Goal: Task Accomplishment & Management: Manage account settings

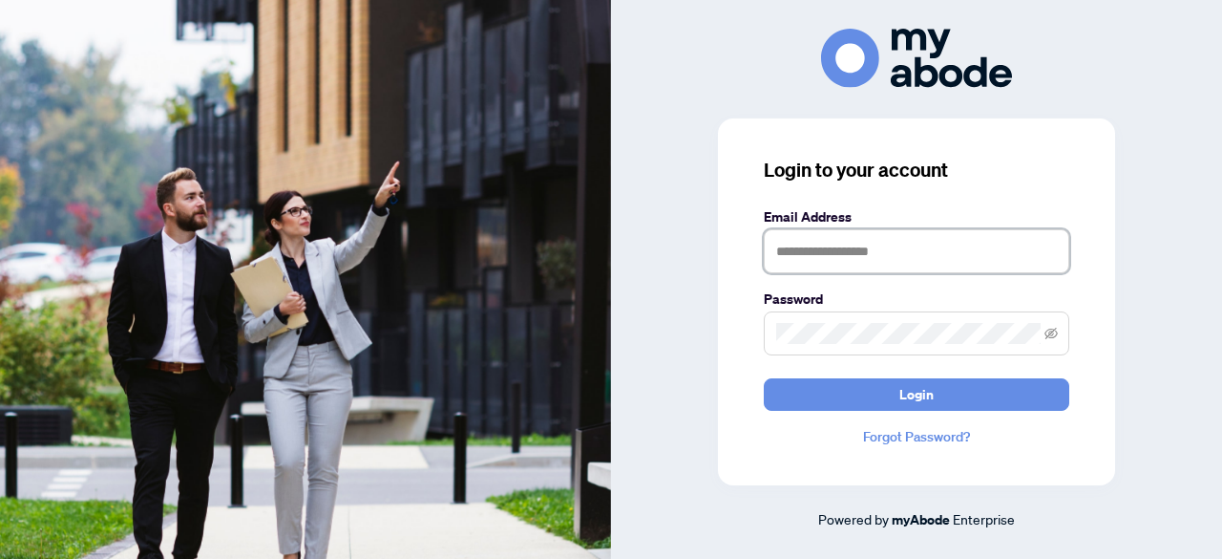
click at [842, 259] on input "text" at bounding box center [917, 251] width 306 height 44
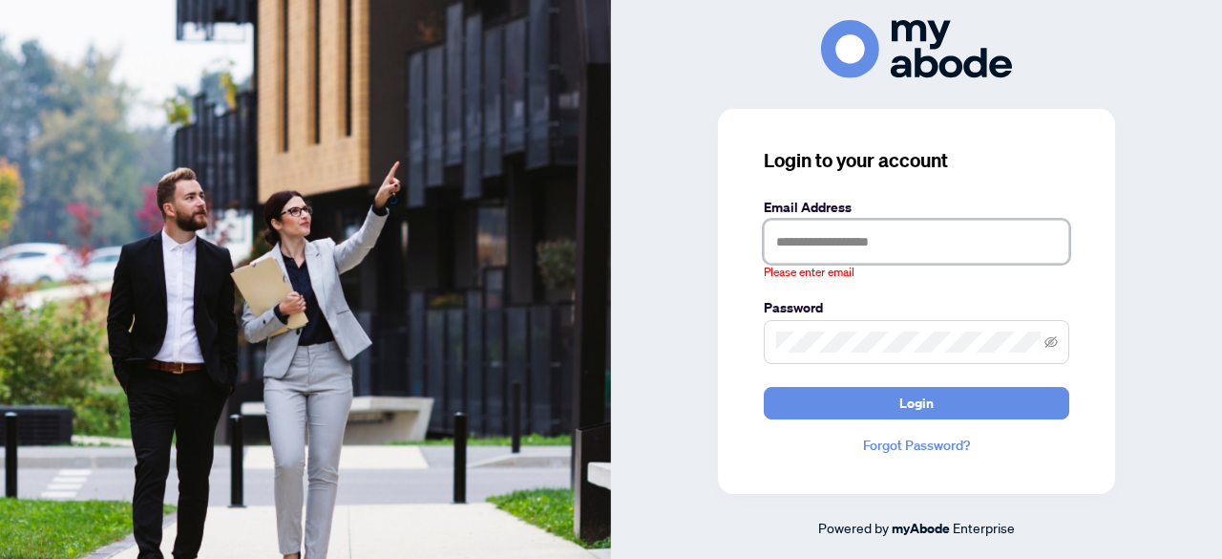
type input "**********"
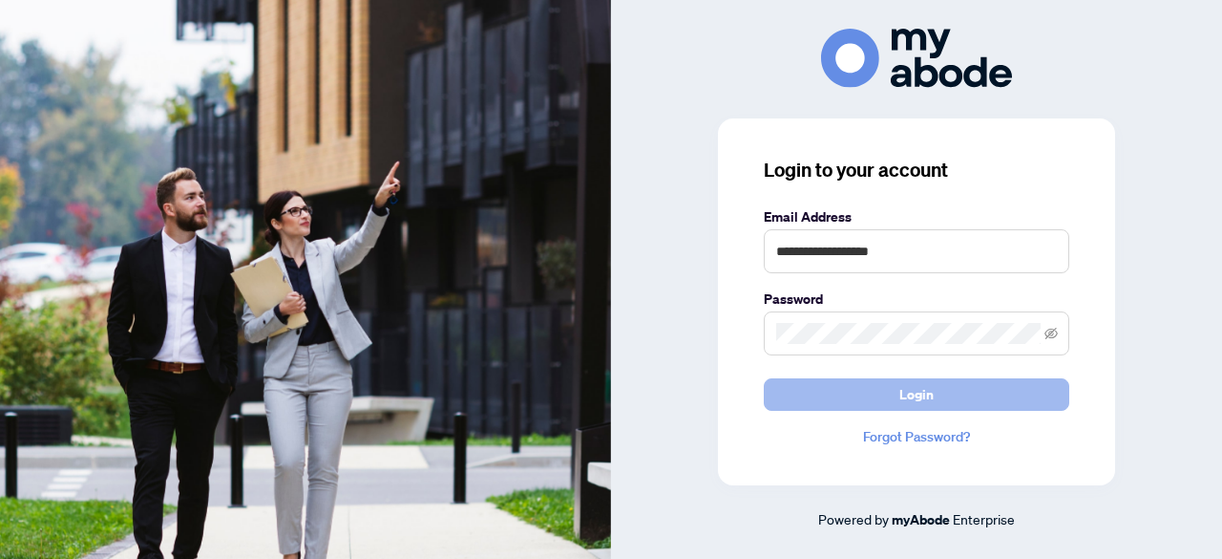
click at [907, 396] on span "Login" at bounding box center [916, 394] width 34 height 31
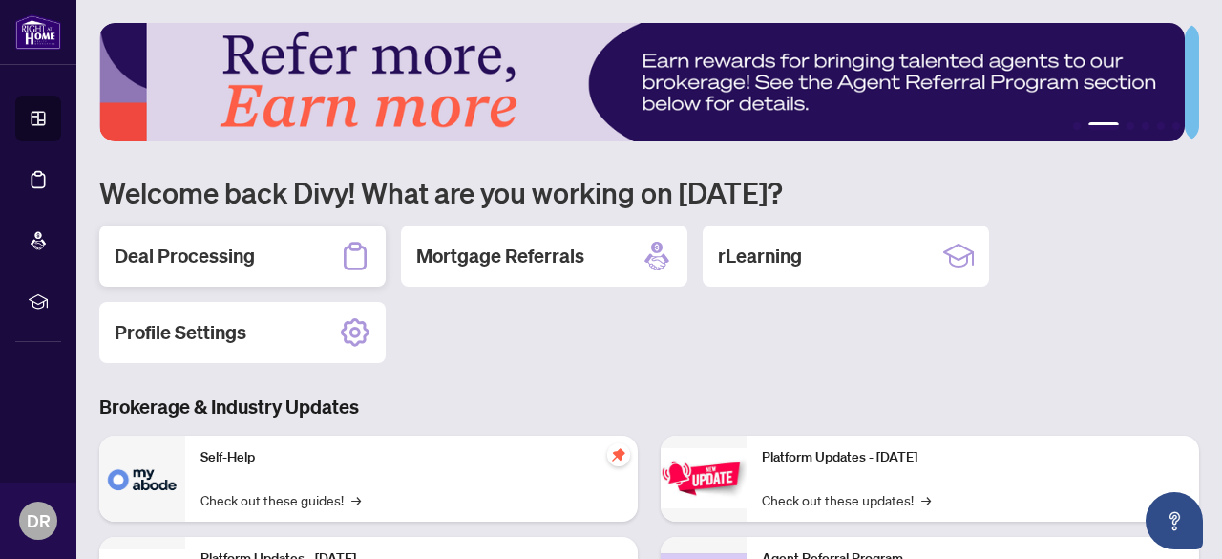
click at [223, 252] on h2 "Deal Processing" at bounding box center [185, 256] width 140 height 27
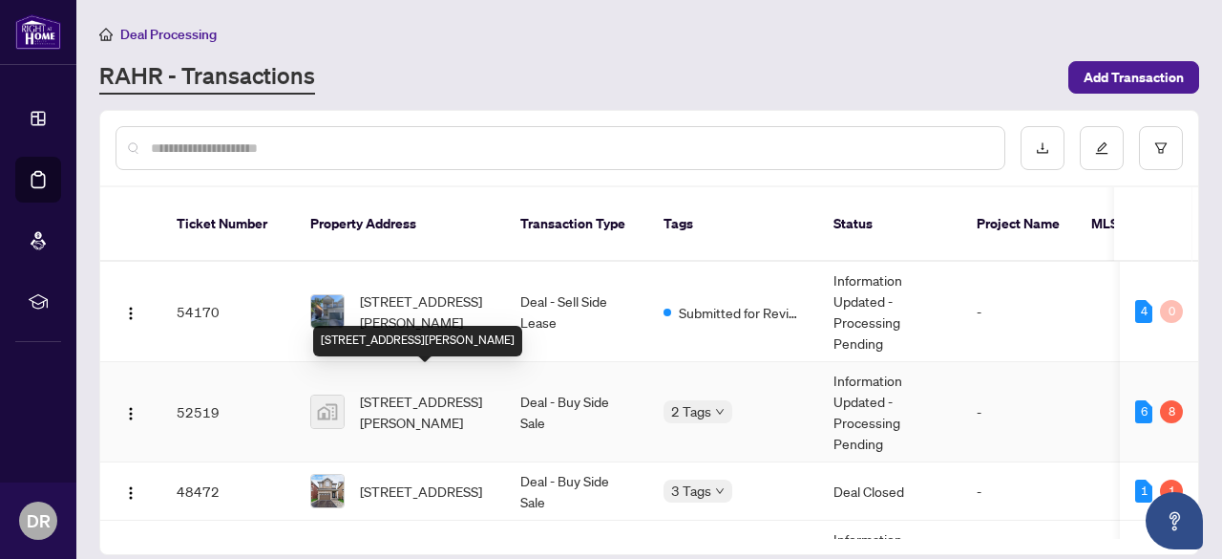
click at [415, 391] on span "[STREET_ADDRESS][PERSON_NAME]" at bounding box center [425, 412] width 130 height 42
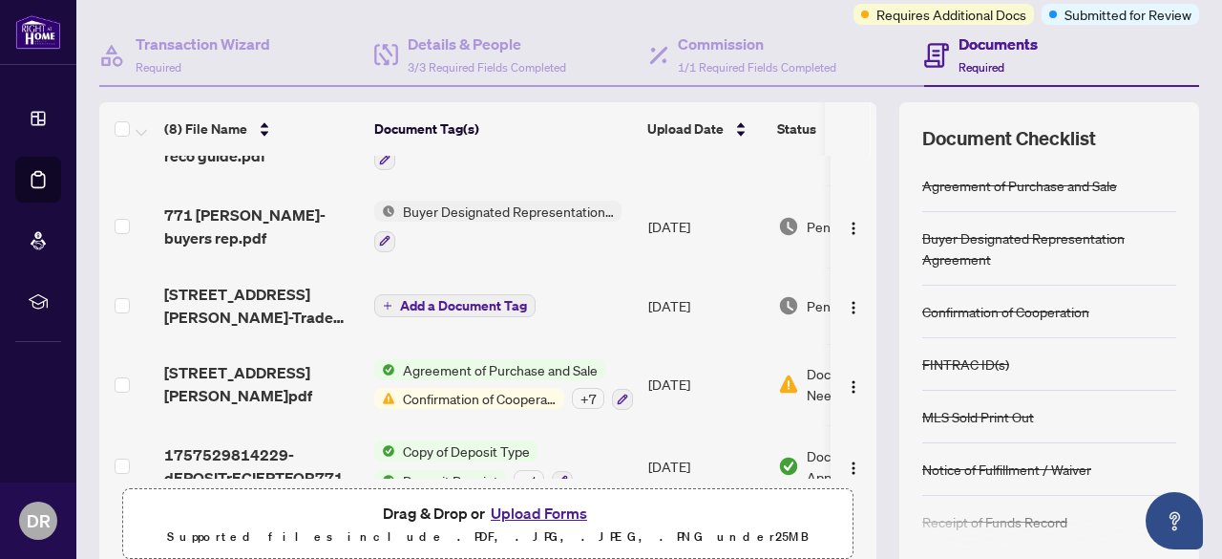
scroll to position [328, 0]
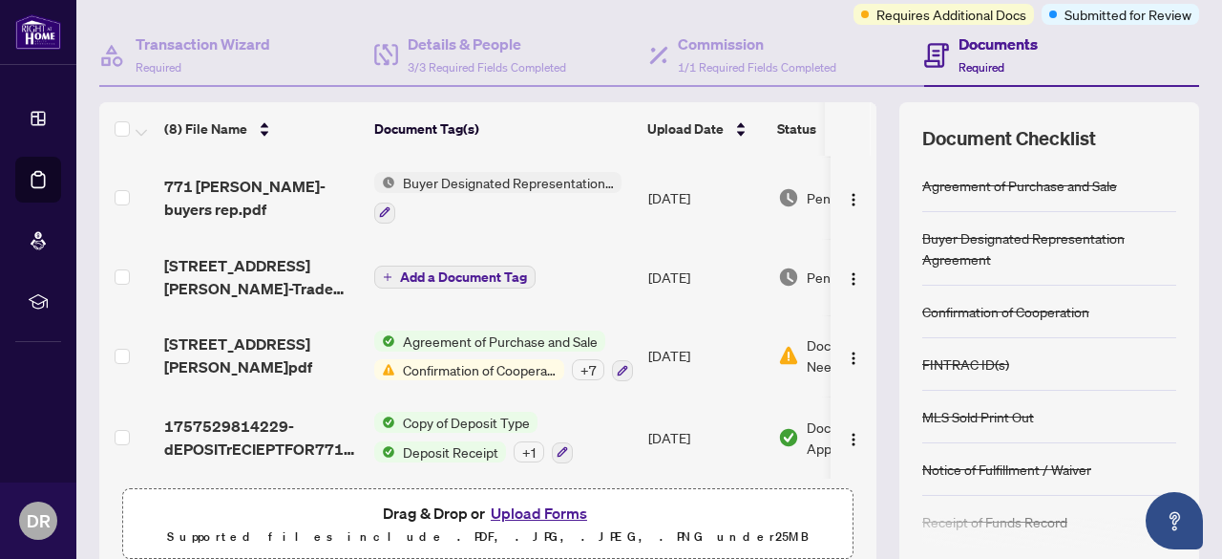
click at [481, 270] on span "Add a Document Tag" at bounding box center [463, 276] width 127 height 13
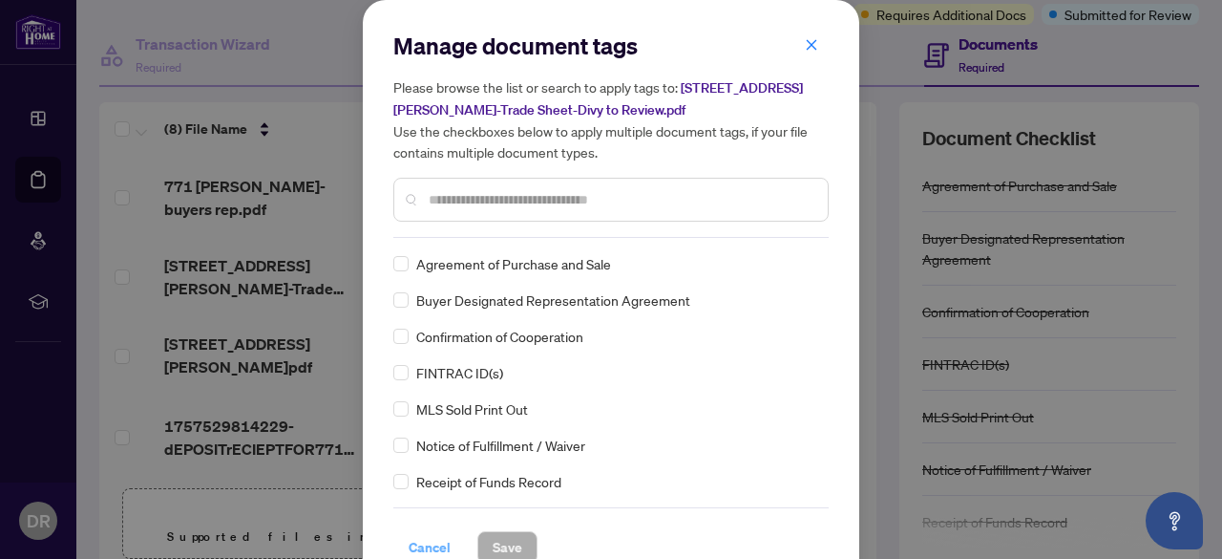
click at [415, 541] on span "Cancel" at bounding box center [430, 547] width 42 height 31
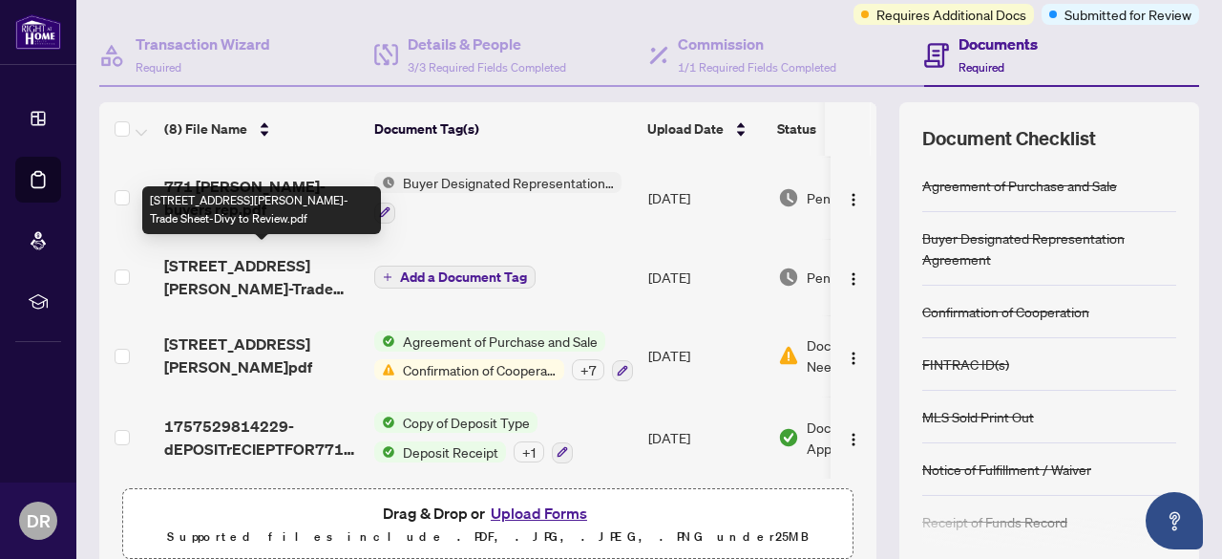
click at [311, 262] on span "[STREET_ADDRESS][PERSON_NAME]-Trade Sheet-Divy to Review.pdf" at bounding box center [261, 277] width 195 height 46
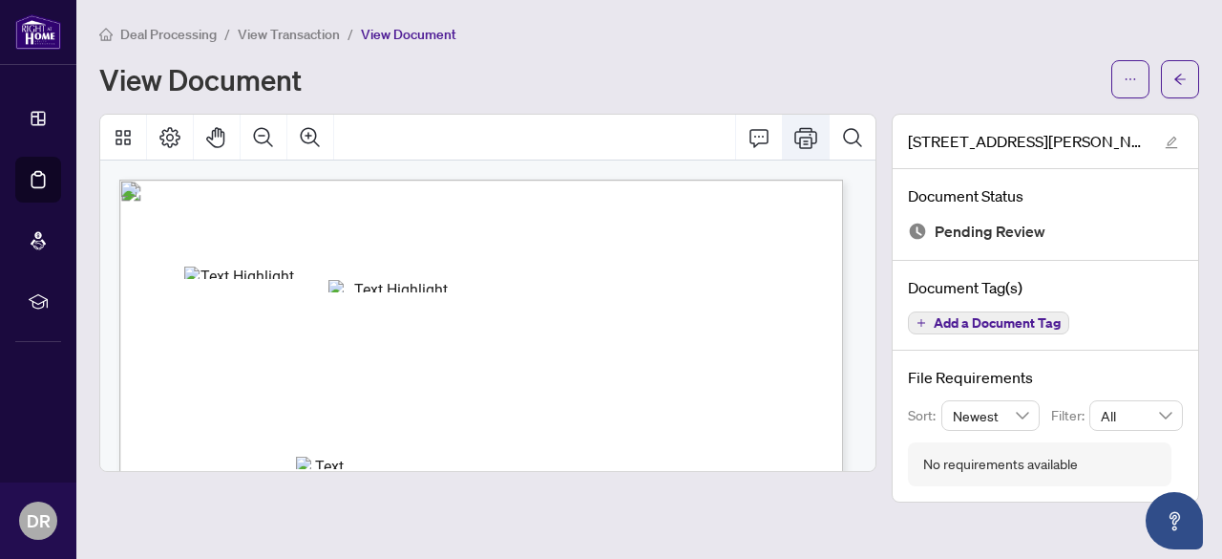
click at [809, 132] on icon "Print" at bounding box center [805, 137] width 23 height 23
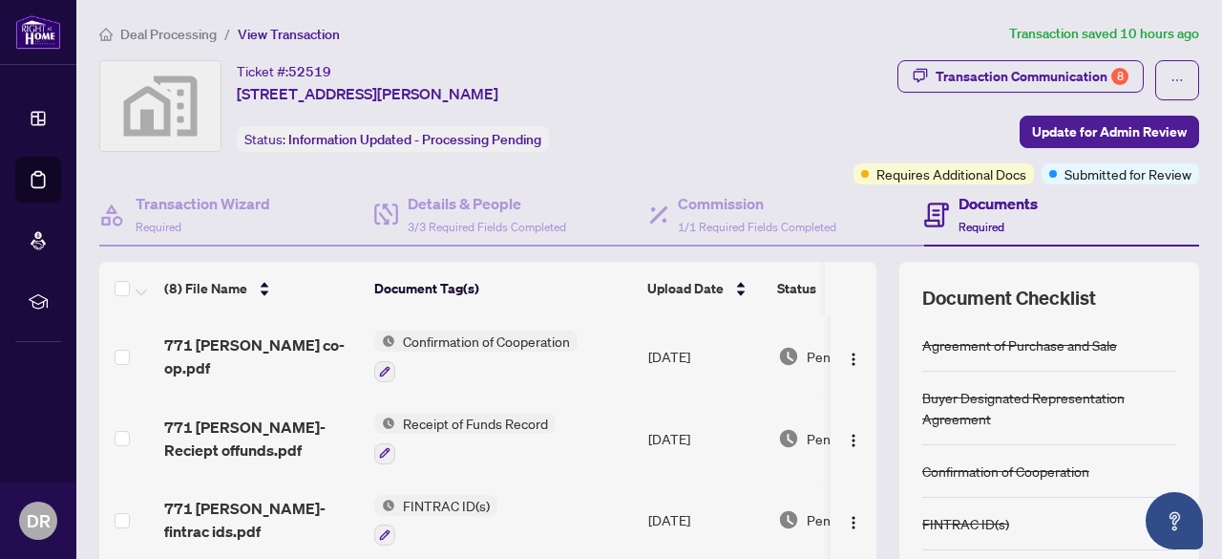
scroll to position [238, 0]
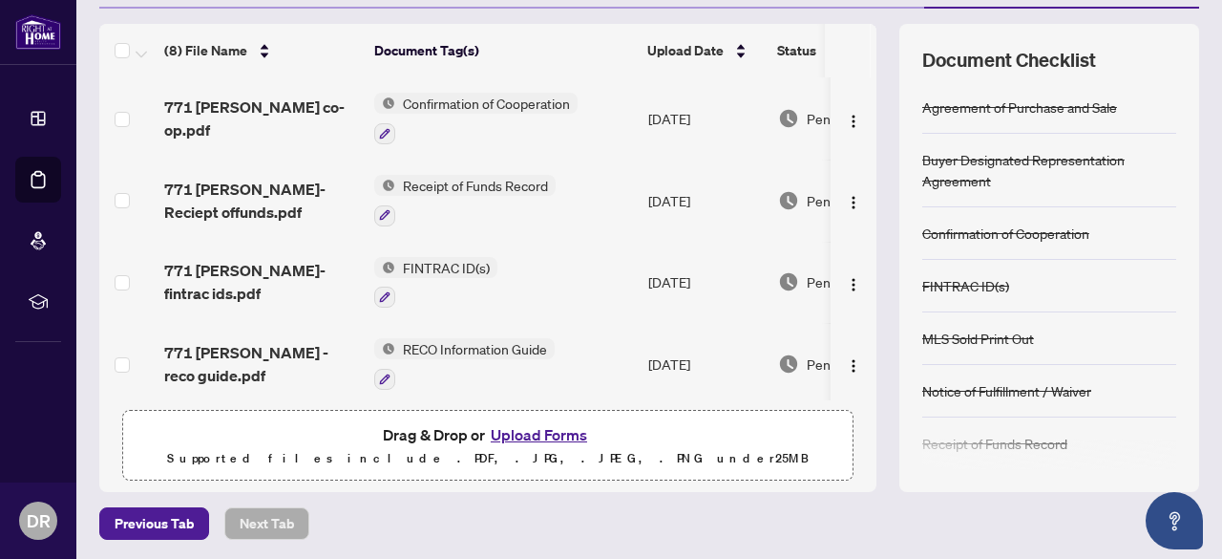
click at [539, 427] on button "Upload Forms" at bounding box center [539, 434] width 108 height 25
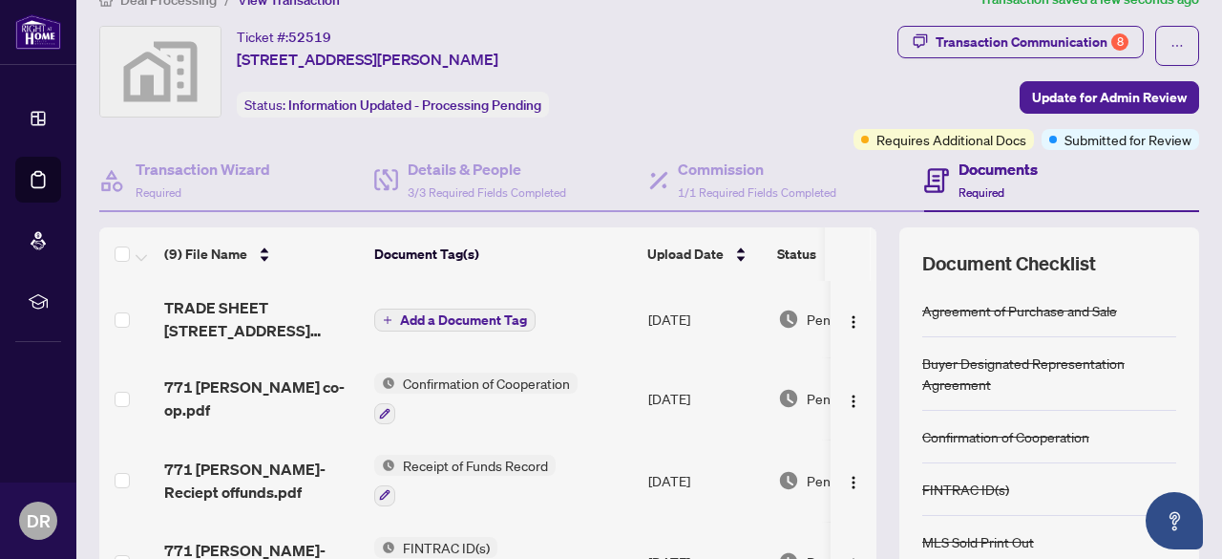
scroll to position [0, 0]
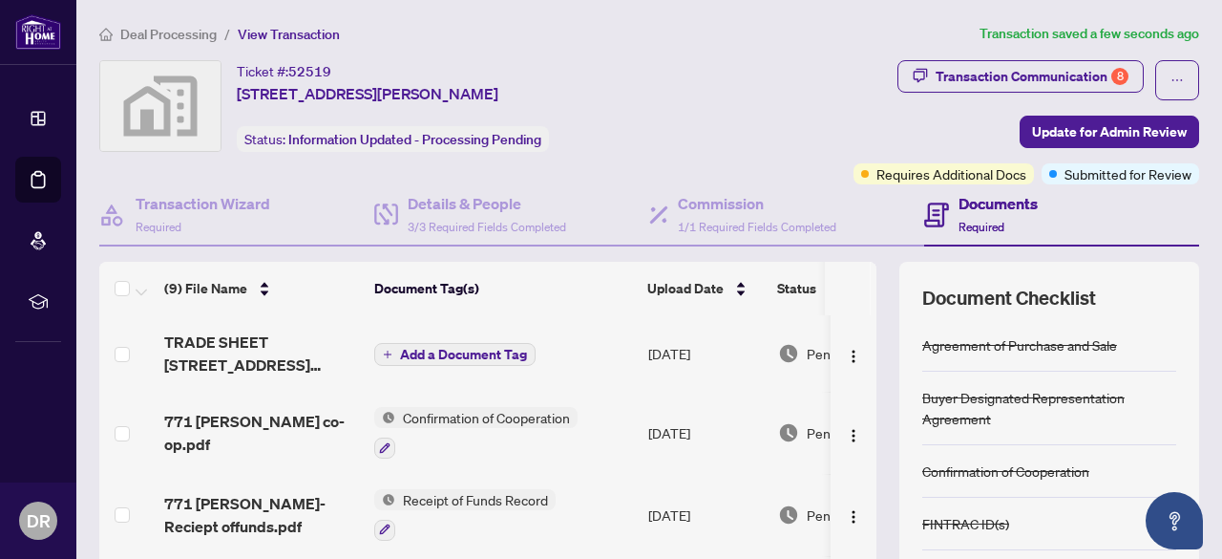
click at [474, 353] on span "Add a Document Tag" at bounding box center [463, 354] width 127 height 13
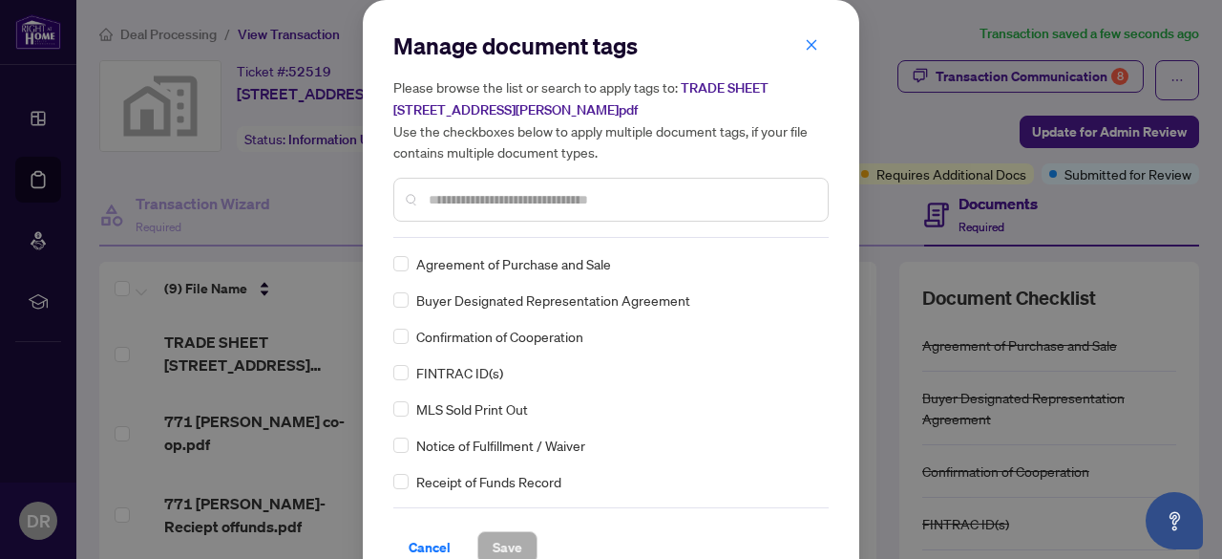
click at [456, 202] on input "text" at bounding box center [621, 199] width 384 height 21
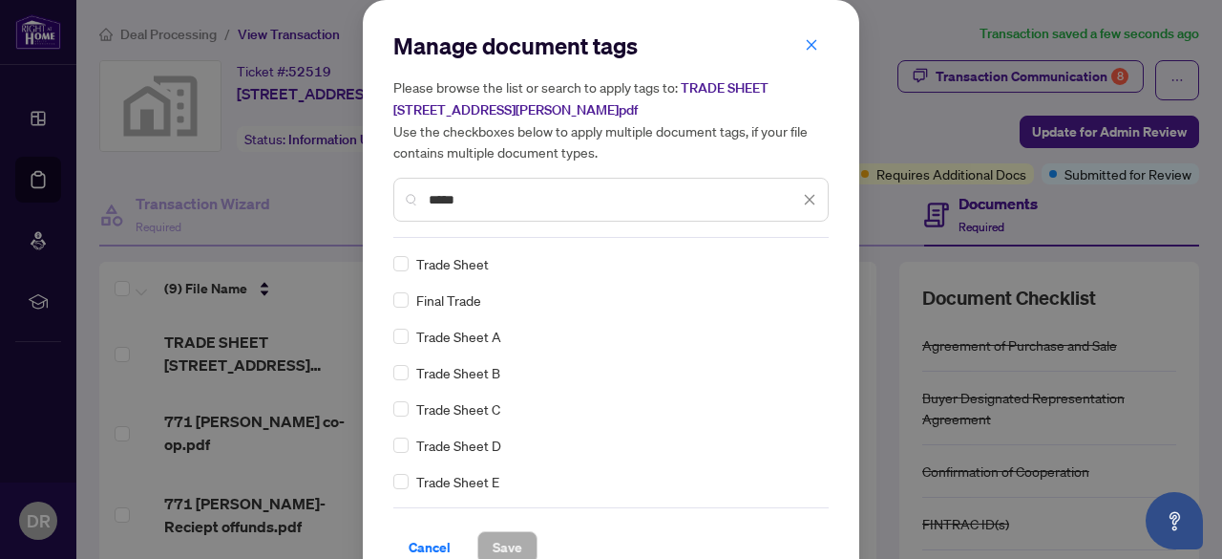
type input "*****"
click at [464, 263] on span "Trade Sheet" at bounding box center [452, 263] width 73 height 21
click at [506, 536] on span "Save" at bounding box center [508, 547] width 30 height 31
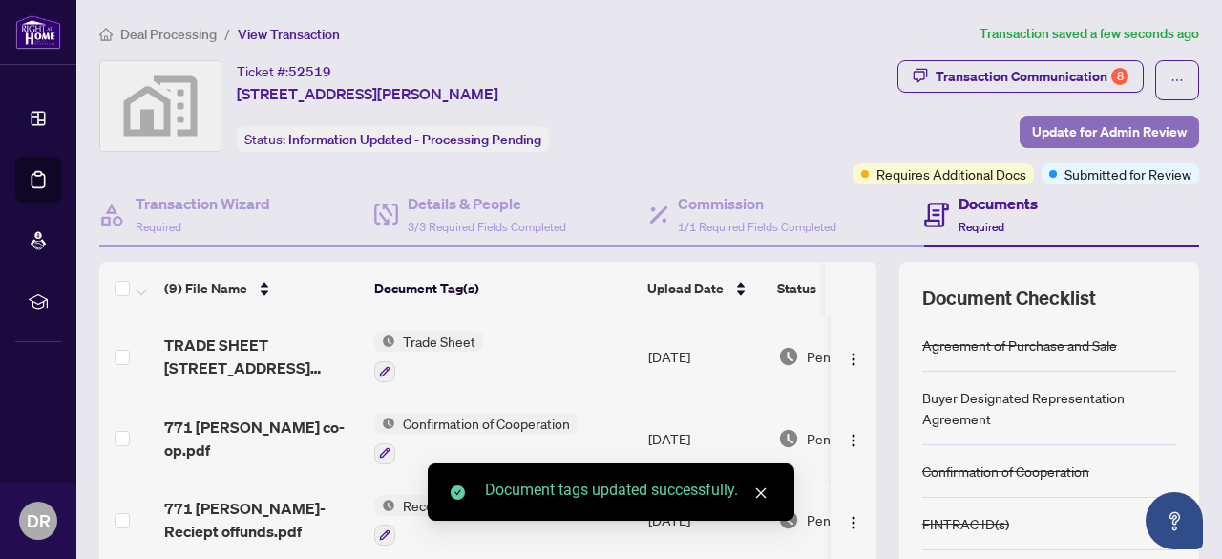
click at [1107, 129] on span "Update for Admin Review" at bounding box center [1109, 131] width 155 height 31
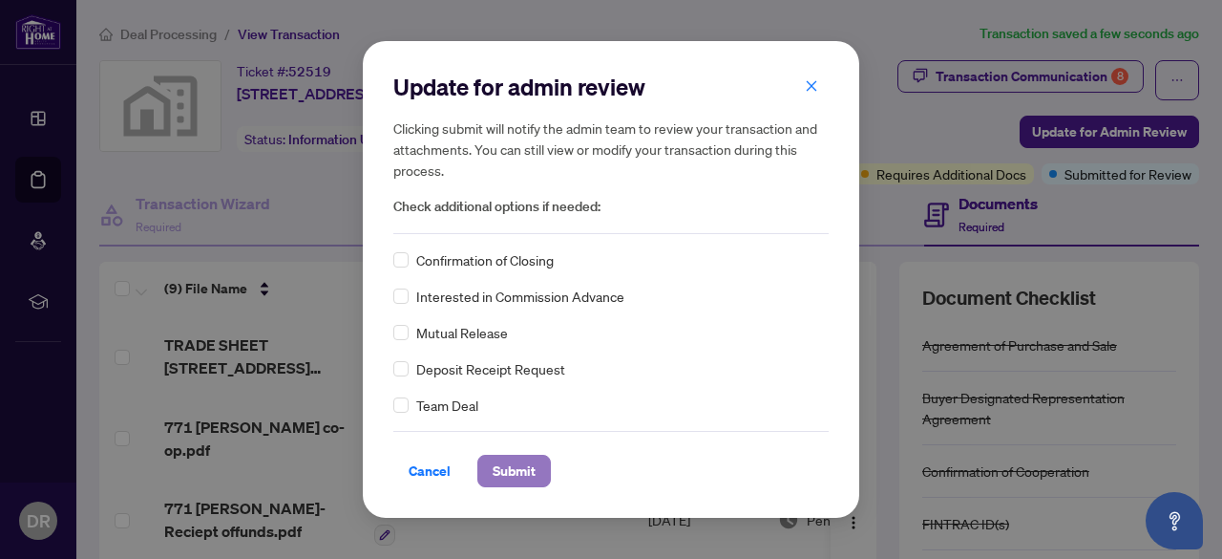
click at [523, 474] on span "Submit" at bounding box center [514, 470] width 43 height 31
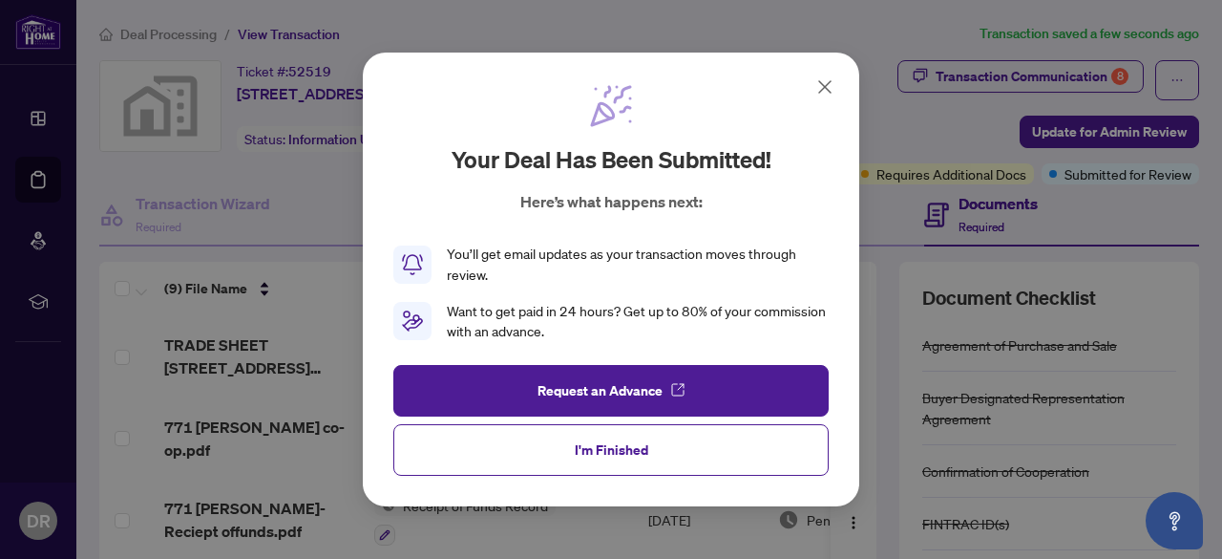
click at [819, 85] on icon at bounding box center [825, 86] width 23 height 23
